Goal: Find specific page/section: Find specific page/section

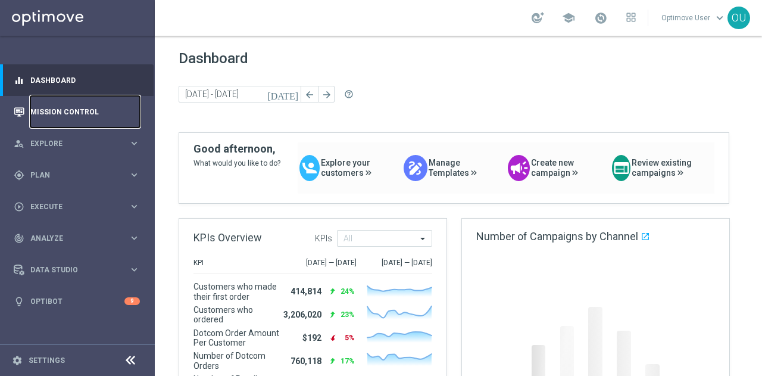
click at [77, 108] on link "Mission Control" at bounding box center [85, 112] width 110 height 32
